Goal: Information Seeking & Learning: Learn about a topic

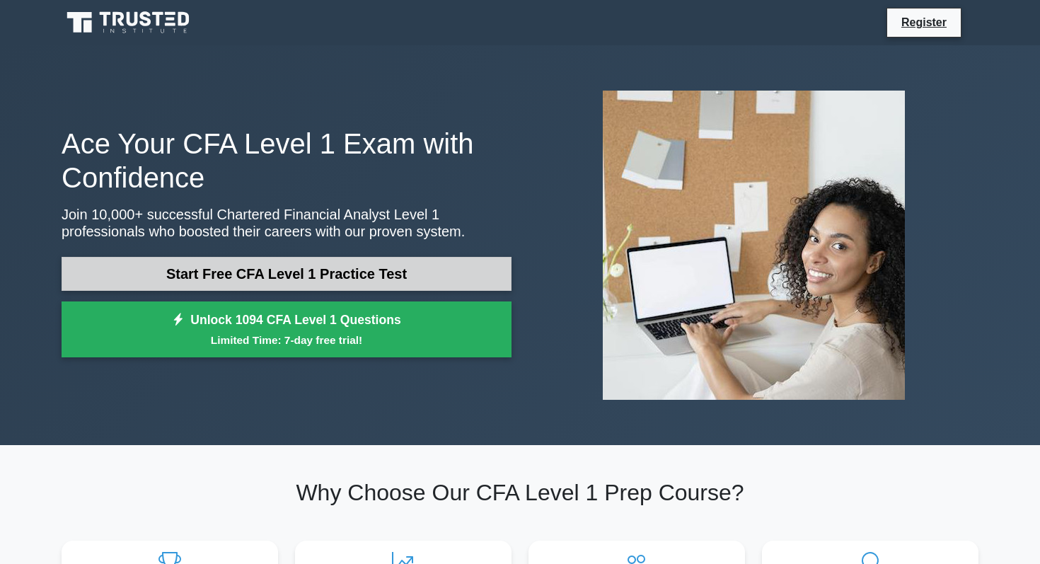
click at [288, 270] on link "Start Free CFA Level 1 Practice Test" at bounding box center [287, 274] width 450 height 34
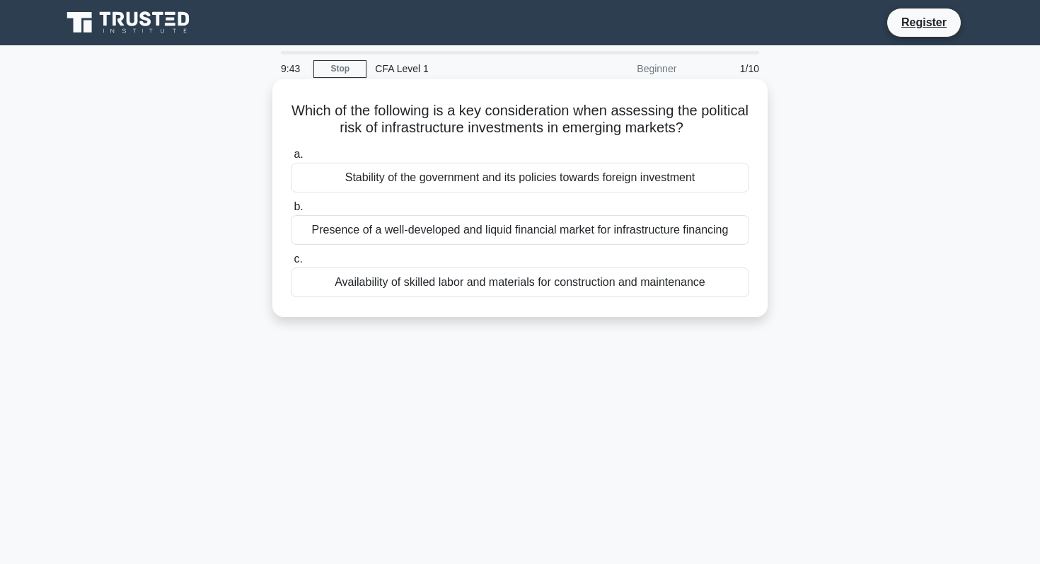
click at [432, 176] on div "Stability of the government and its policies towards foreign investment" at bounding box center [520, 178] width 459 height 30
click at [291, 159] on input "a. Stability of the government and its policies towards foreign investment" at bounding box center [291, 154] width 0 height 9
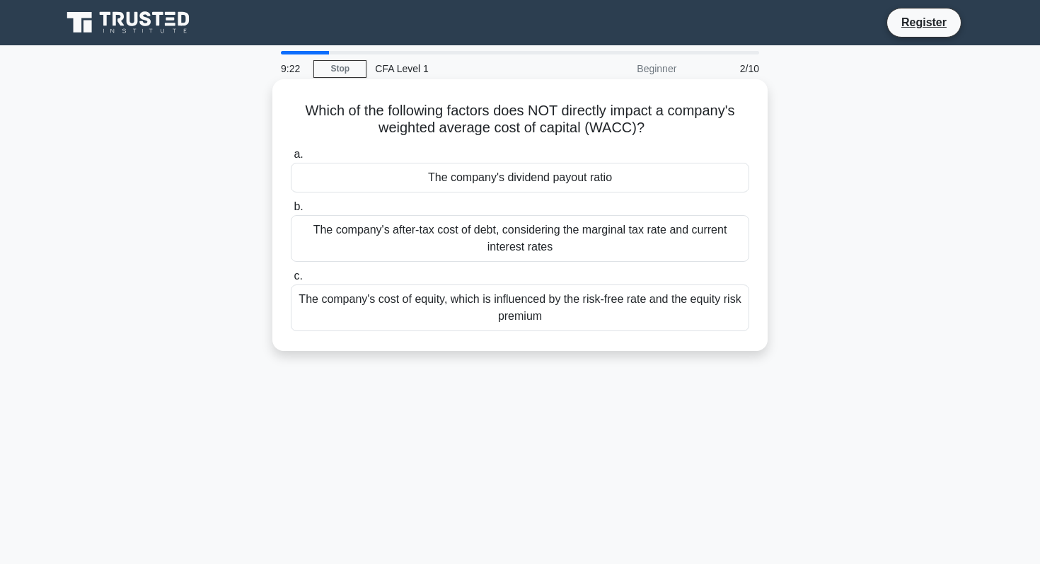
click at [389, 304] on div "The company's cost of equity, which is influenced by the risk-free rate and the…" at bounding box center [520, 308] width 459 height 47
click at [291, 281] on input "c. The company's cost of equity, which is influenced by the risk-free rate and …" at bounding box center [291, 276] width 0 height 9
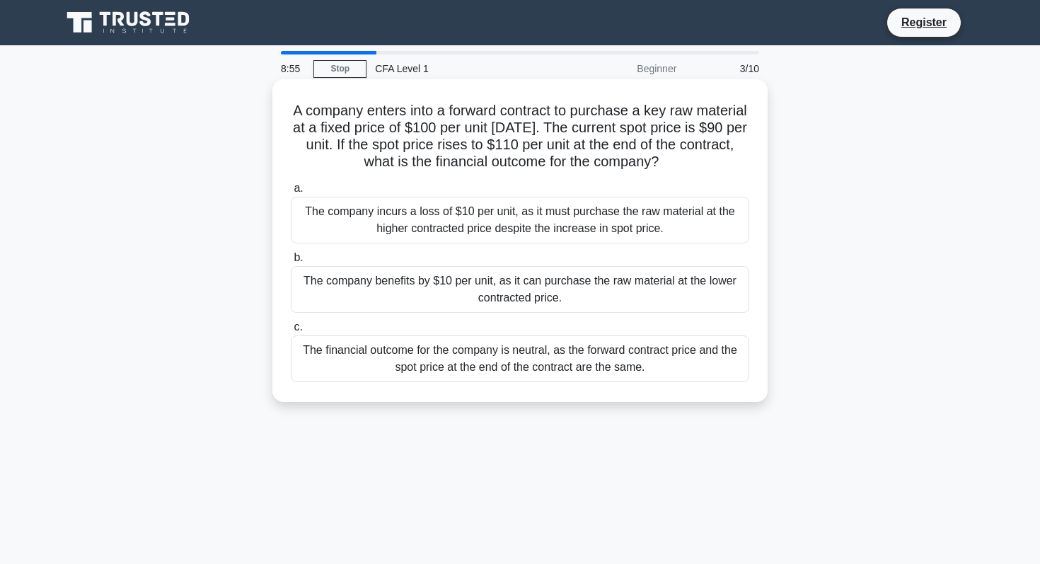
click at [369, 283] on div "The company benefits by $10 per unit, as it can purchase the raw material at th…" at bounding box center [520, 289] width 459 height 47
click at [291, 263] on input "b. The company benefits by $10 per unit, as it can purchase the raw material at…" at bounding box center [291, 257] width 0 height 9
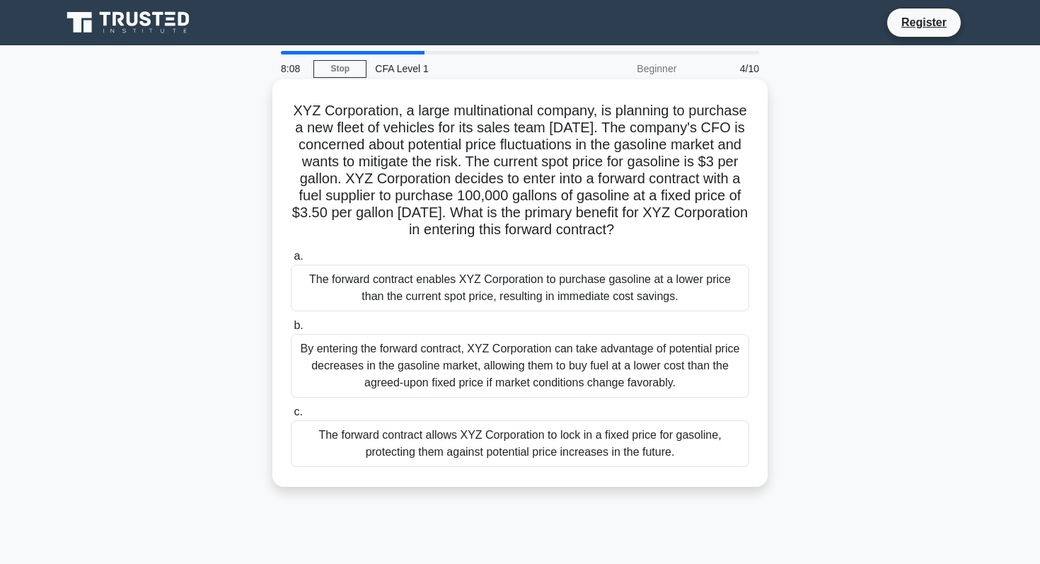
click at [344, 444] on div "The forward contract allows XYZ Corporation to lock in a fixed price for gasoli…" at bounding box center [520, 443] width 459 height 47
click at [291, 417] on input "c. The forward contract allows XYZ Corporation to lock in a fixed price for gas…" at bounding box center [291, 412] width 0 height 9
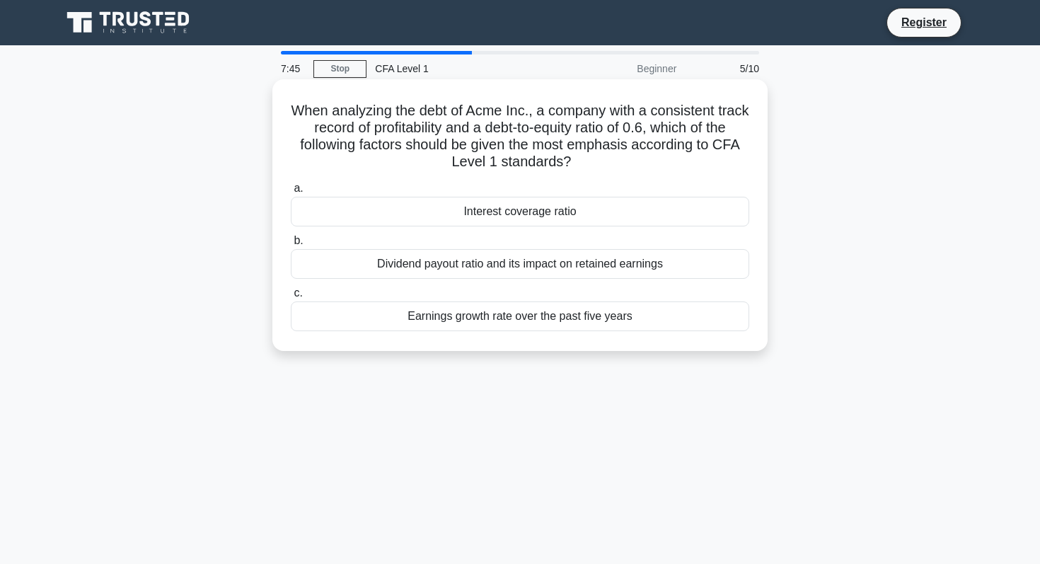
click at [447, 212] on div "Interest coverage ratio" at bounding box center [520, 212] width 459 height 30
click at [291, 193] on input "a. Interest coverage ratio" at bounding box center [291, 188] width 0 height 9
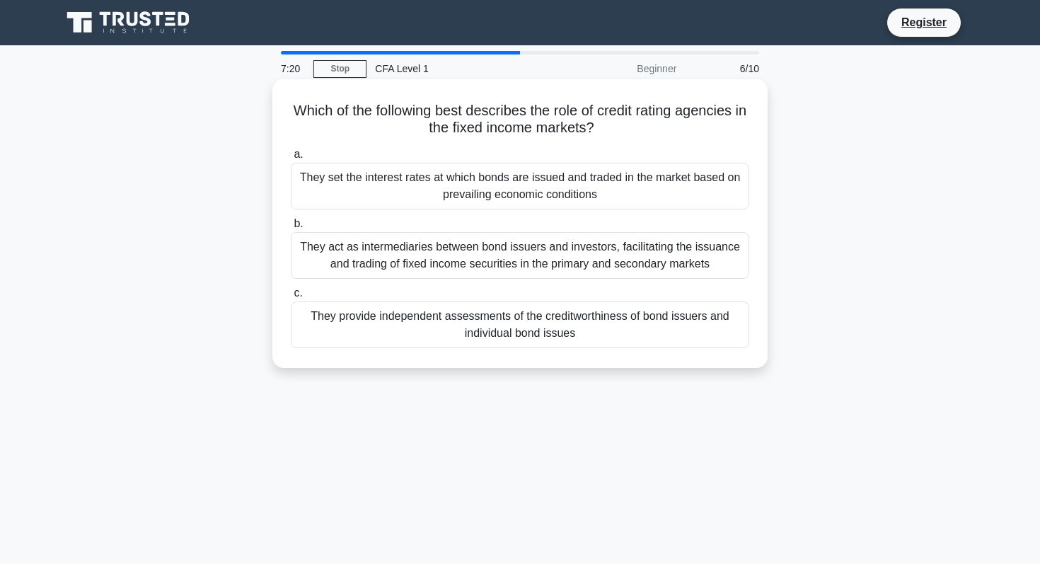
click at [380, 328] on div "They provide independent assessments of the creditworthiness of bond issuers an…" at bounding box center [520, 325] width 459 height 47
click at [291, 298] on input "c. They provide independent assessments of the creditworthiness of bond issuers…" at bounding box center [291, 293] width 0 height 9
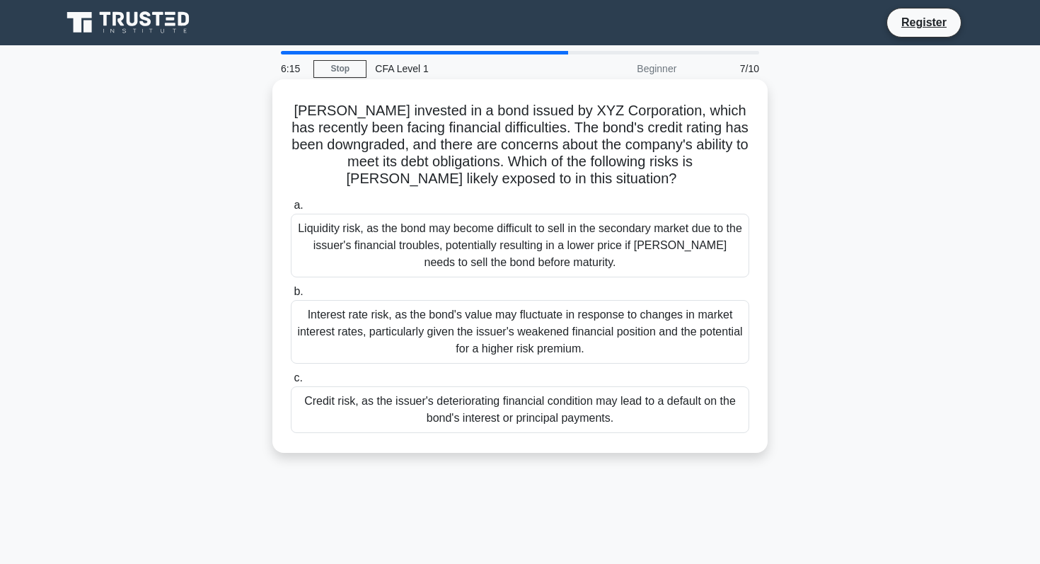
click at [404, 243] on div "Liquidity risk, as the bond may become difficult to sell in the secondary marke…" at bounding box center [520, 246] width 459 height 64
click at [291, 210] on input "a. Liquidity risk, as the bond may become difficult to sell in the secondary ma…" at bounding box center [291, 205] width 0 height 9
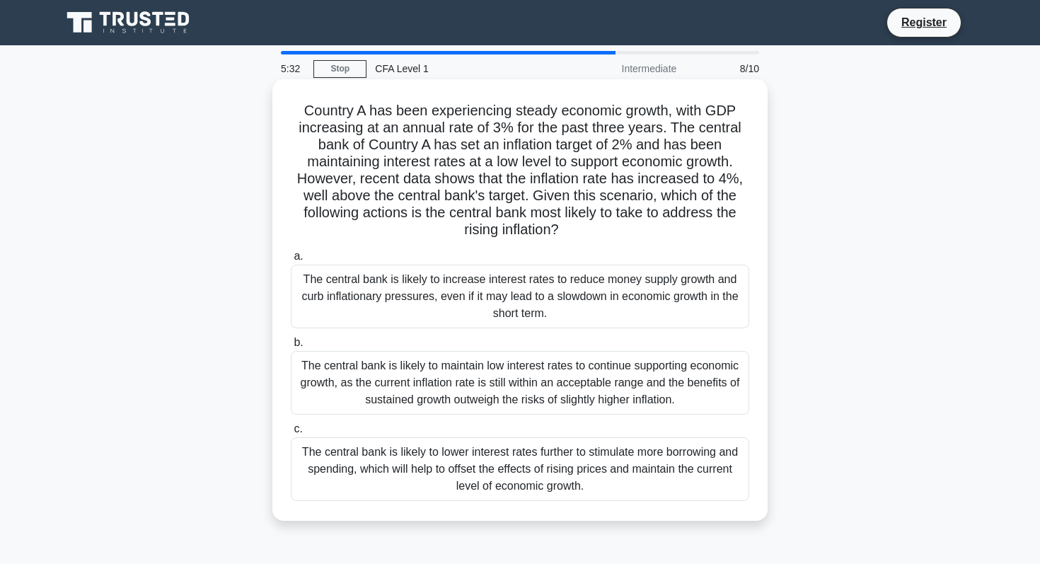
click at [413, 306] on div "The central bank is likely to increase interest rates to reduce money supply gr…" at bounding box center [520, 297] width 459 height 64
click at [291, 261] on input "a. The central bank is likely to increase interest rates to reduce money supply…" at bounding box center [291, 256] width 0 height 9
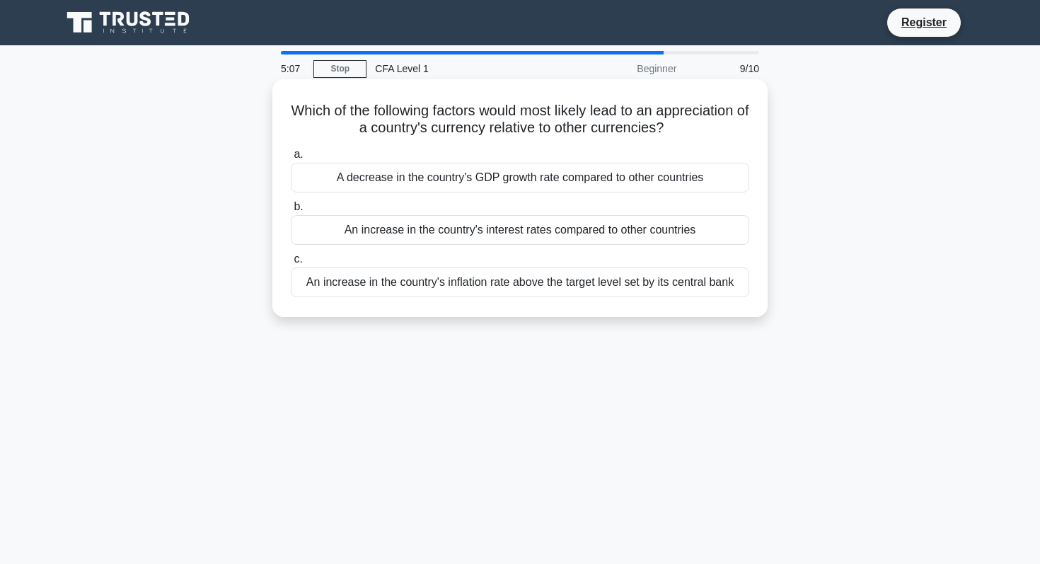
click at [403, 231] on div "An increase in the country's interest rates compared to other countries" at bounding box center [520, 230] width 459 height 30
click at [291, 212] on input "b. An increase in the country's interest rates compared to other countries" at bounding box center [291, 206] width 0 height 9
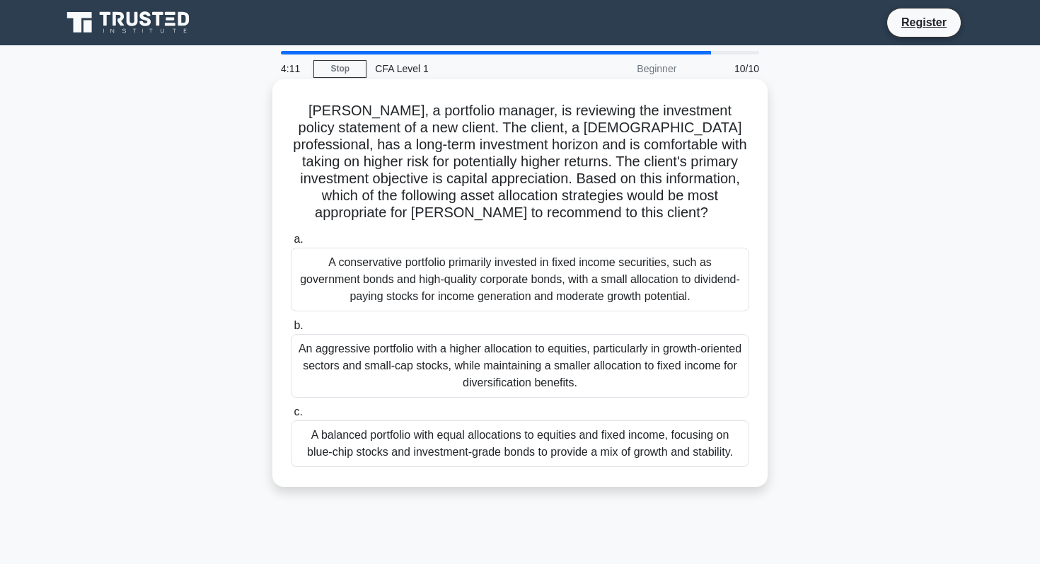
click at [342, 368] on div "An aggressive portfolio with a higher allocation to equities, particularly in g…" at bounding box center [520, 366] width 459 height 64
click at [291, 331] on input "b. An aggressive portfolio with a higher allocation to equities, particularly i…" at bounding box center [291, 325] width 0 height 9
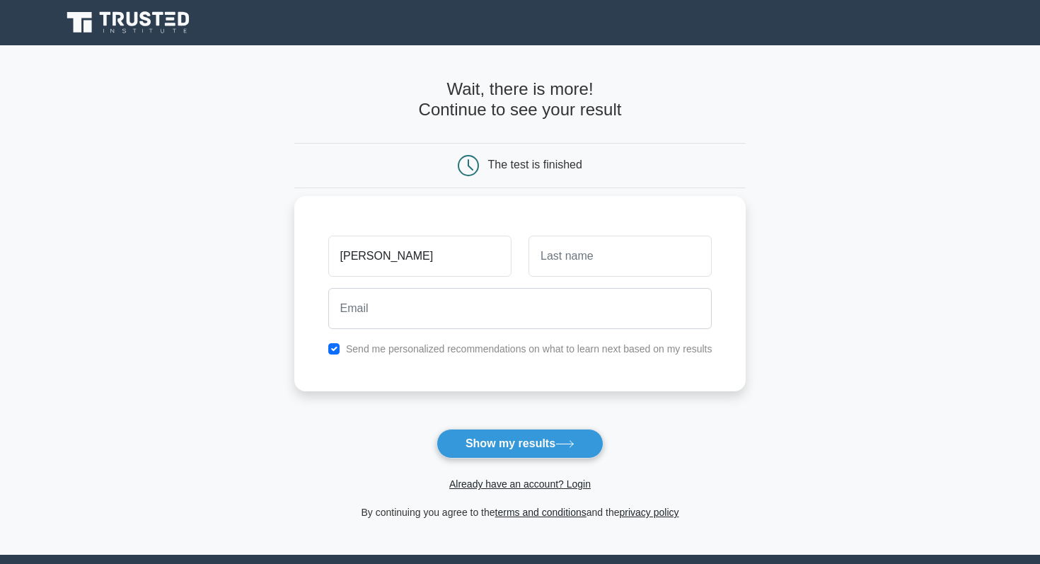
type input "Sam"
click at [338, 350] on input "checkbox" at bounding box center [333, 348] width 11 height 11
checkbox input "false"
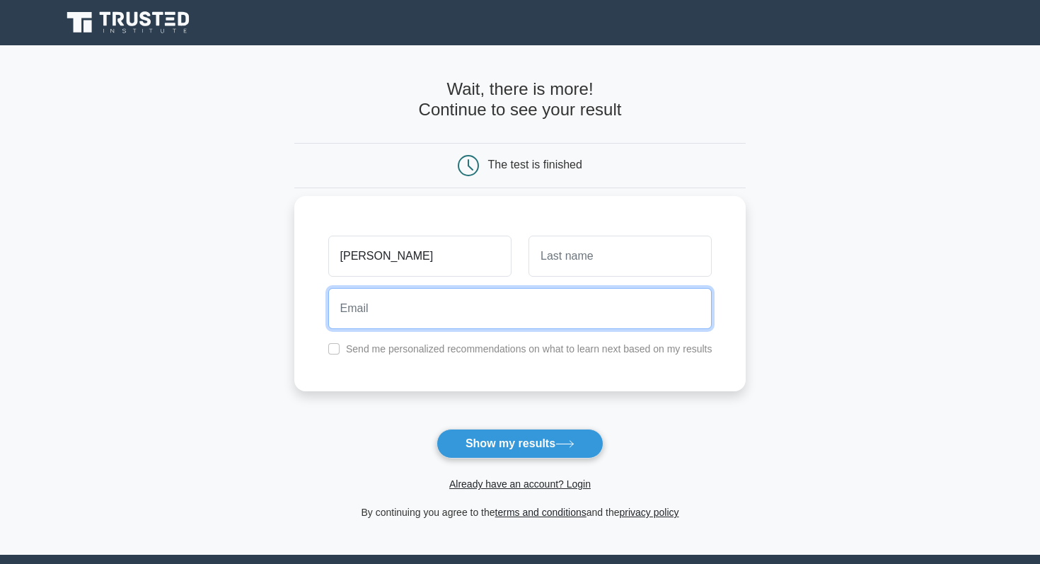
click at [369, 308] on input "email" at bounding box center [520, 308] width 384 height 41
type input "zebran099@gmail.com"
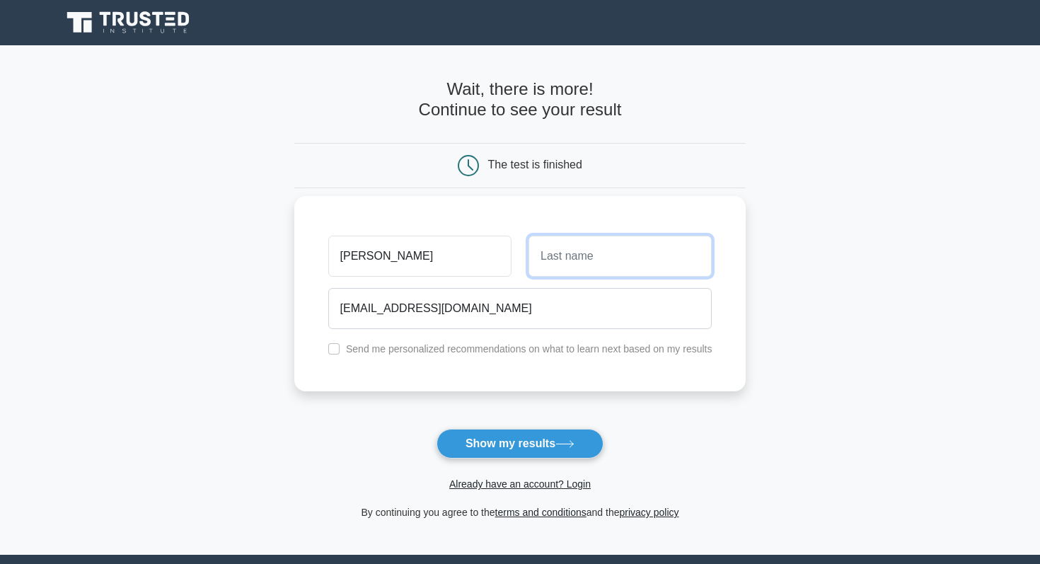
click at [593, 243] on input "text" at bounding box center [620, 256] width 183 height 41
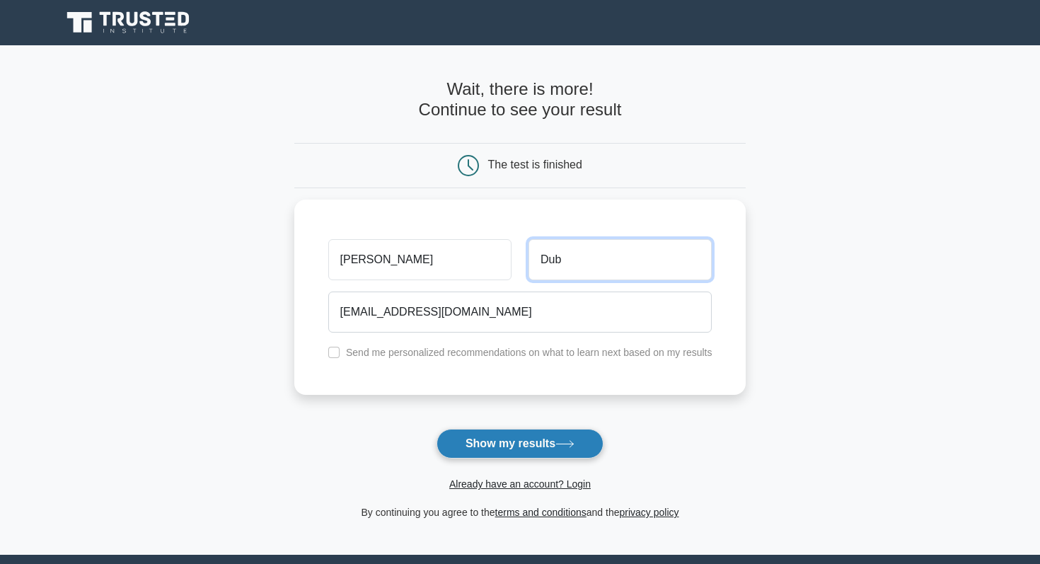
type input "Dub"
click at [514, 444] on button "Show my results" at bounding box center [520, 444] width 167 height 30
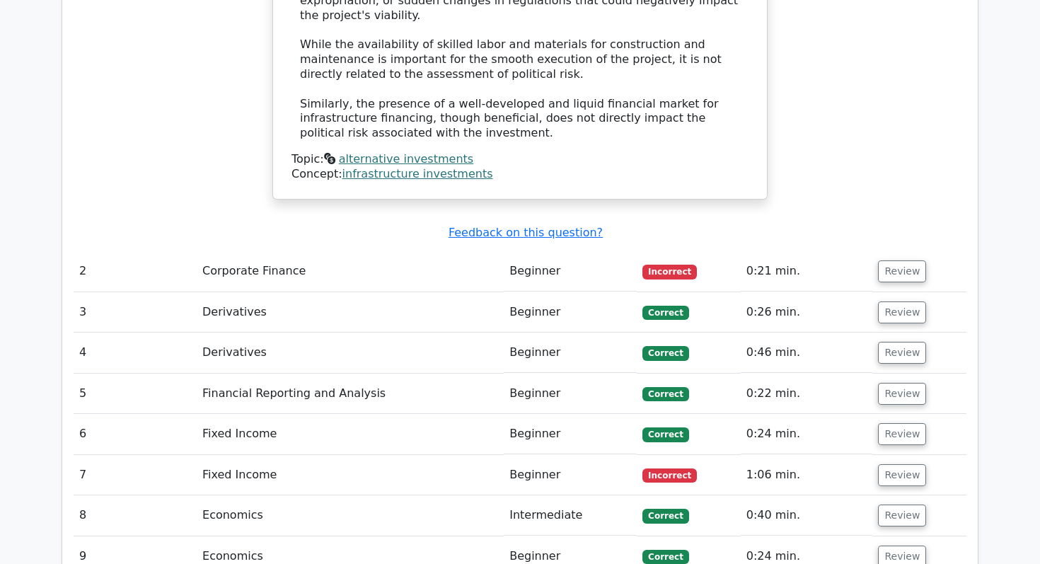
scroll to position [1710, 0]
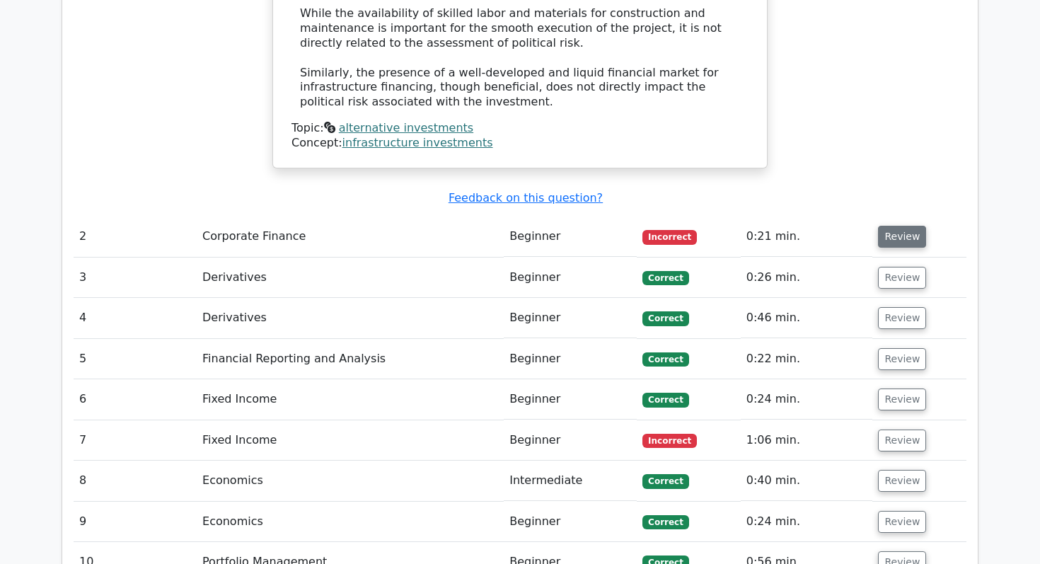
click at [885, 226] on button "Review" at bounding box center [902, 237] width 48 height 22
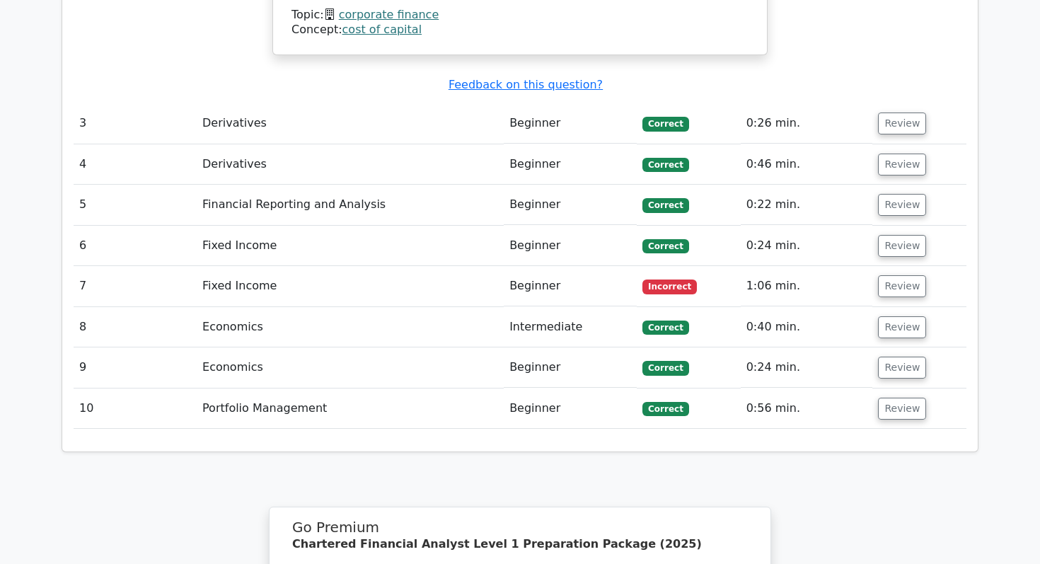
scroll to position [2421, 0]
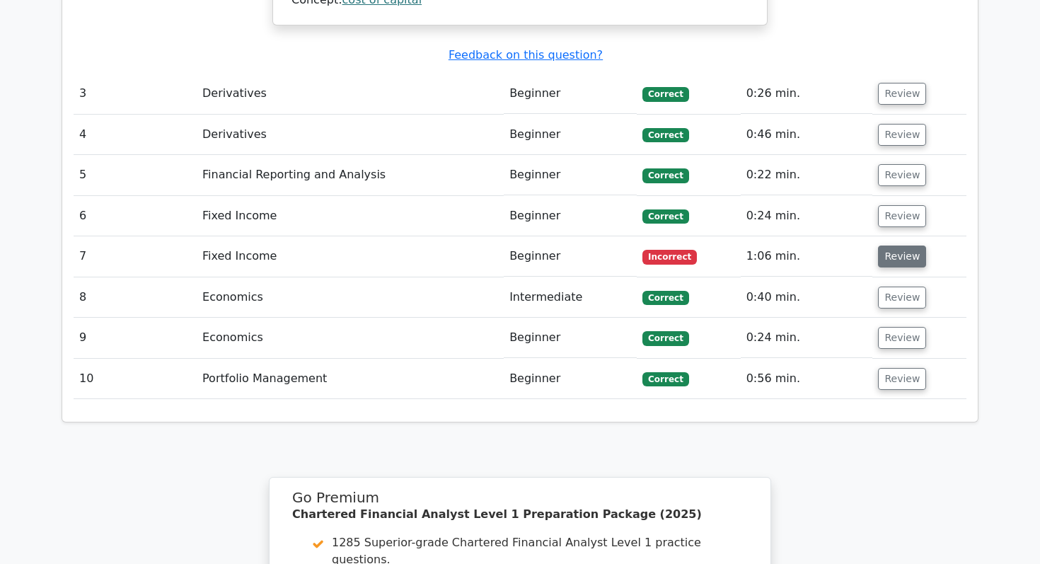
click at [892, 246] on button "Review" at bounding box center [902, 257] width 48 height 22
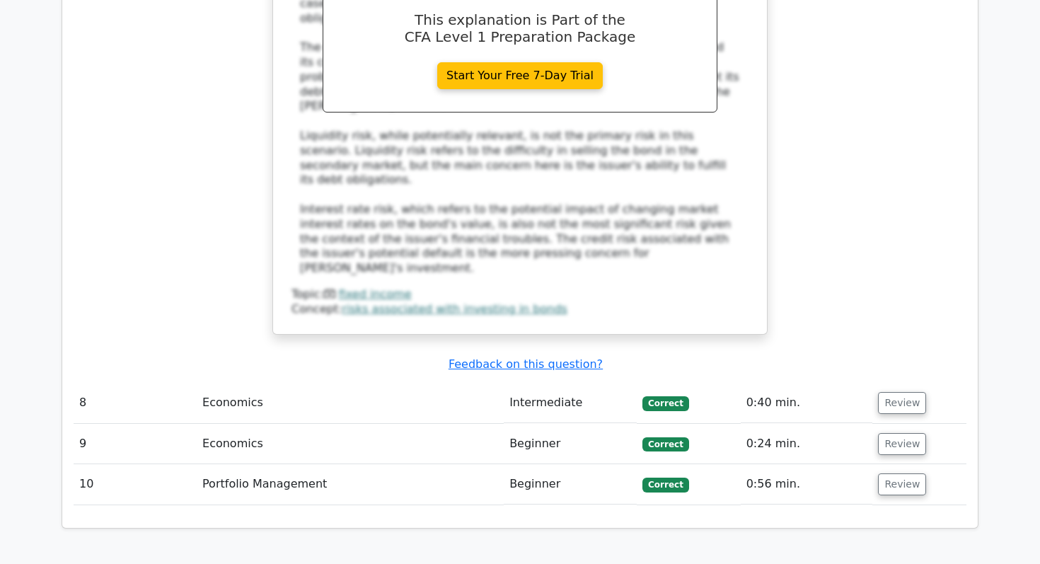
scroll to position [3138, 0]
